Goal: Feedback & Contribution: Contribute content

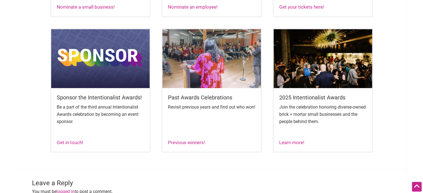
scroll to position [348, 0]
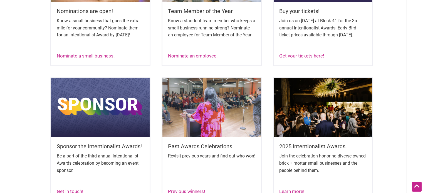
scroll to position [297, 0]
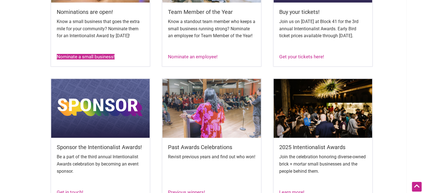
click at [65, 60] on link "Nominate a small business!" at bounding box center [86, 57] width 58 height 6
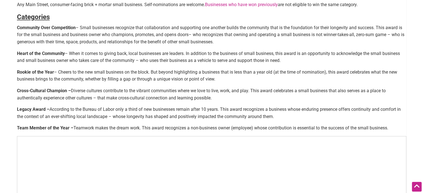
scroll to position [235, 0]
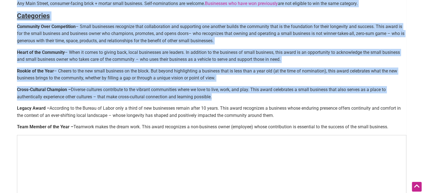
drag, startPoint x: 214, startPoint y: 97, endPoint x: 13, endPoint y: 85, distance: 201.6
click at [26, 91] on strong "Cross-Cultural Champion –" at bounding box center [44, 89] width 54 height 5
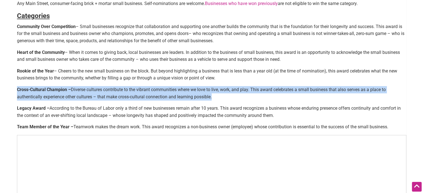
drag, startPoint x: 18, startPoint y: 89, endPoint x: 218, endPoint y: 95, distance: 200.5
click at [218, 95] on p "Cross-Cultural Champion – Diverse cultures contribute to the vibrant communitie…" at bounding box center [212, 93] width 390 height 14
copy p "Cross-Cultural Champion – Diverse cultures contribute to the vibrant communitie…"
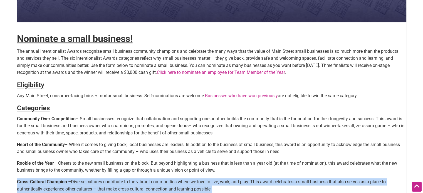
scroll to position [144, 0]
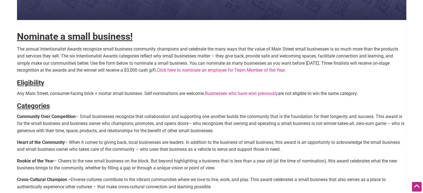
click at [269, 87] on h4 "Eligibility" at bounding box center [212, 82] width 390 height 9
click at [64, 180] on strong "Cross-Cultural Champion –" at bounding box center [44, 179] width 54 height 5
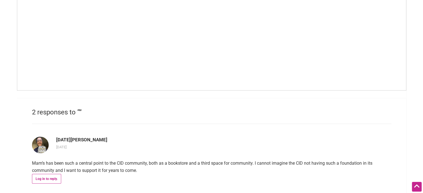
scroll to position [428, 0]
